Goal: Navigation & Orientation: Find specific page/section

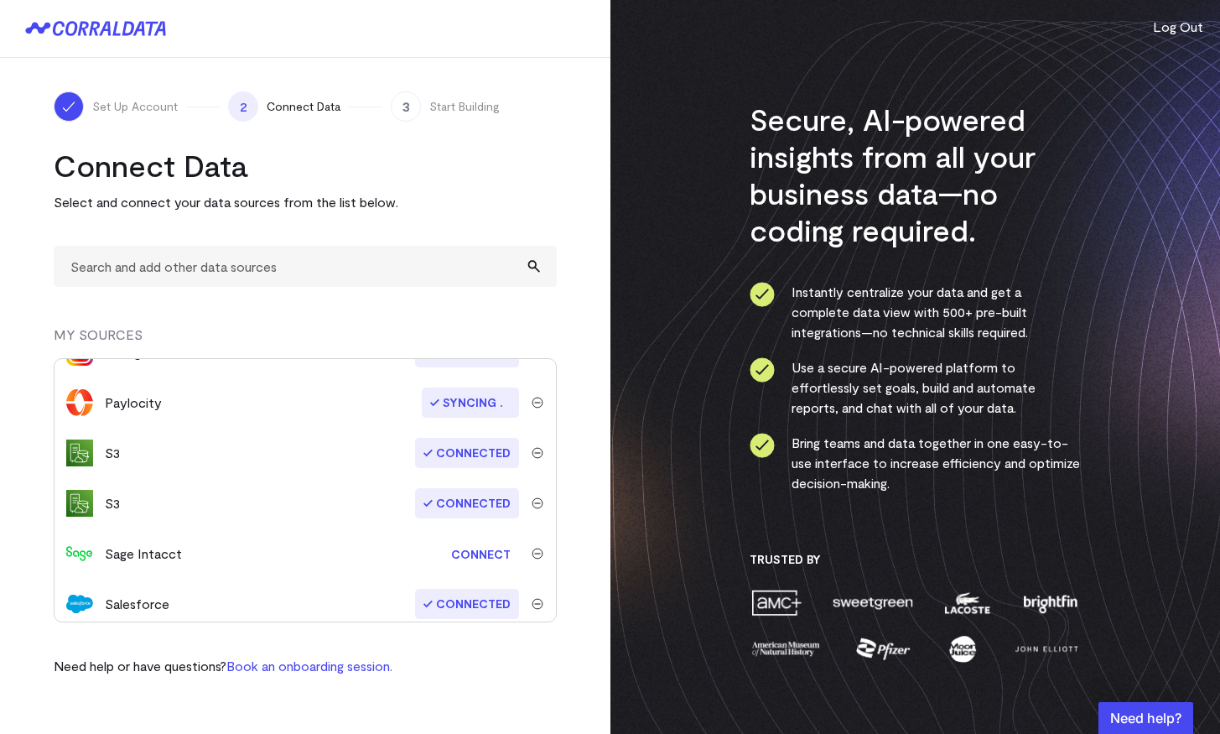
scroll to position [392, 0]
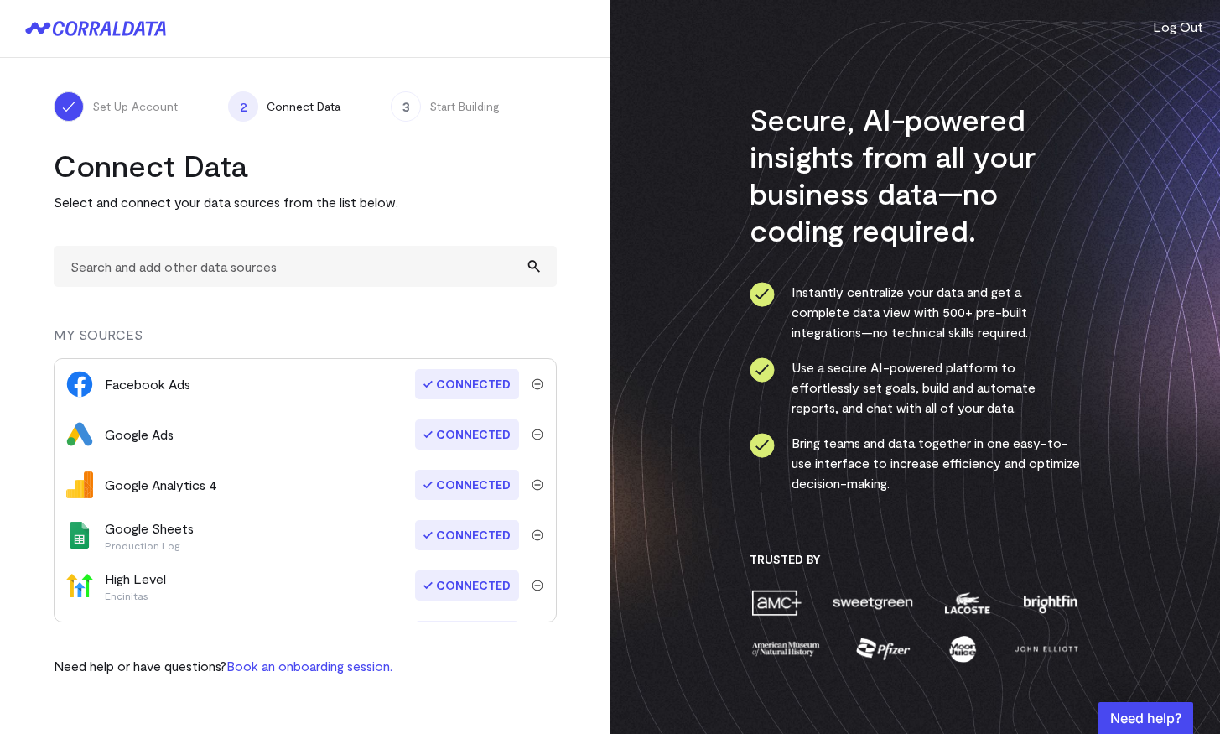
scroll to position [39, 0]
